Goal: Find contact information: Find contact information

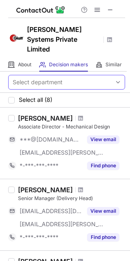
click at [66, 76] on div "Select department" at bounding box center [60, 82] width 103 height 13
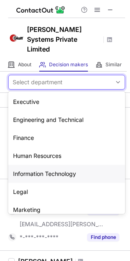
click at [46, 165] on div "Information Technology" at bounding box center [66, 174] width 117 height 18
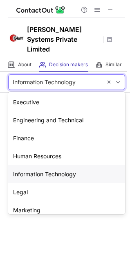
click at [30, 77] on div "Information Technology" at bounding box center [55, 82] width 93 height 13
click at [25, 93] on div "Executive" at bounding box center [66, 102] width 117 height 18
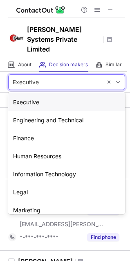
click at [34, 77] on div "Executive" at bounding box center [55, 82] width 93 height 13
click at [17, 129] on div "Finance" at bounding box center [66, 138] width 117 height 18
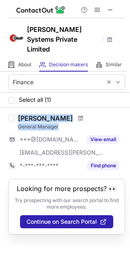
drag, startPoint x: 3, startPoint y: 104, endPoint x: 74, endPoint y: 120, distance: 72.5
click at [70, 120] on div "[PERSON_NAME] General Manager ***@[DOMAIN_NAME] [EMAIL_ADDRESS][PERSON_NAME][DO…" at bounding box center [65, 142] width 130 height 71
copy div "[PERSON_NAME] General Manager"
